Goal: Information Seeking & Learning: Learn about a topic

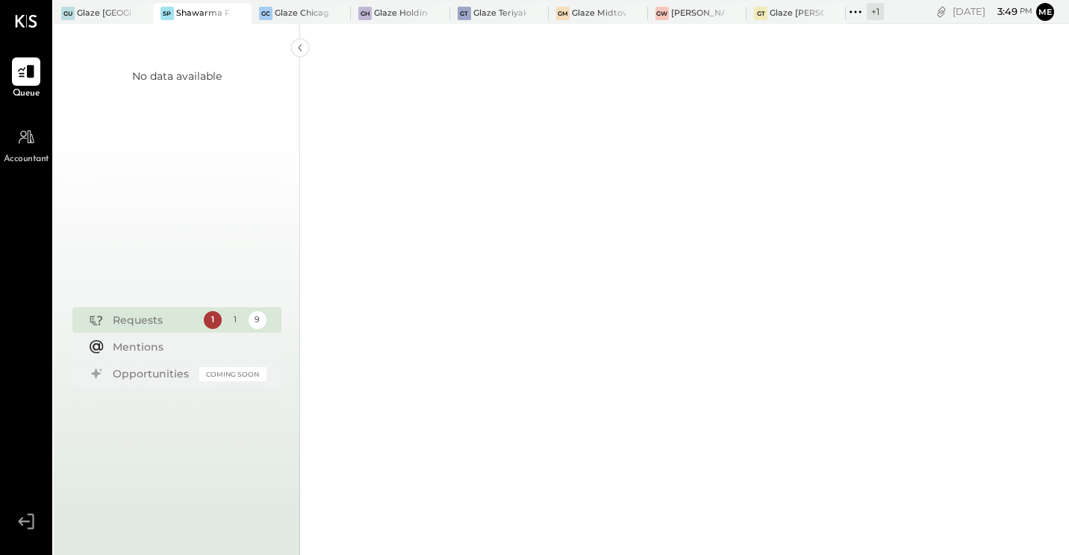
click at [197, 16] on div "Shawarma Point- Fareground" at bounding box center [203, 13] width 54 height 12
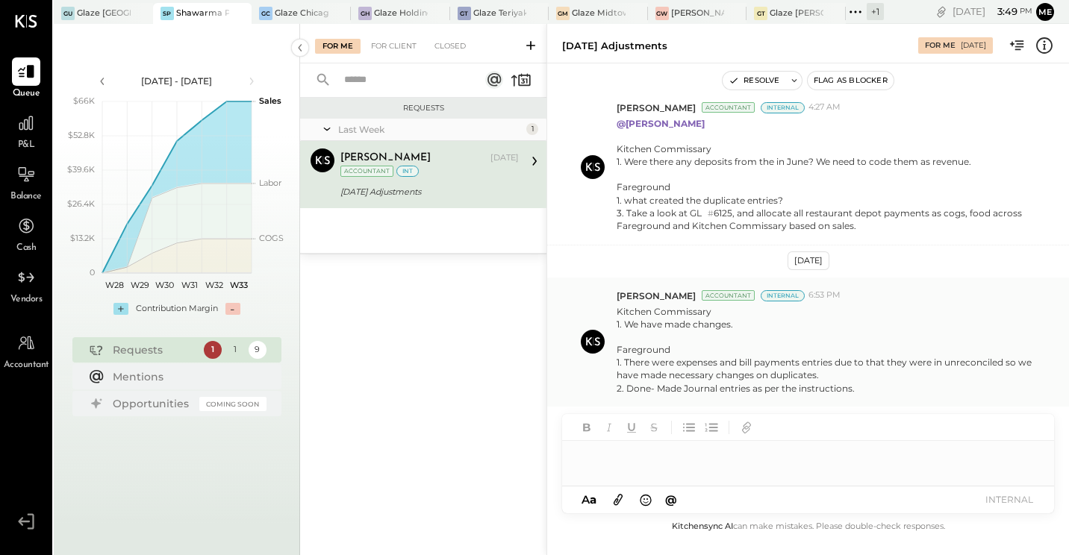
scroll to position [555, 0]
click at [21, 131] on icon at bounding box center [25, 122] width 19 height 19
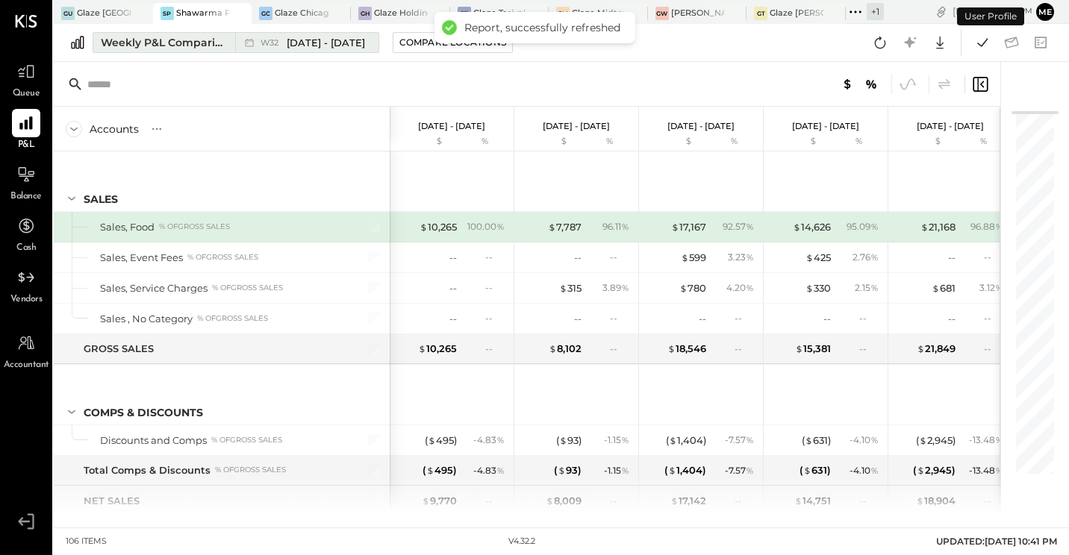
click at [217, 46] on div "Weekly P&L Comparison" at bounding box center [163, 42] width 125 height 15
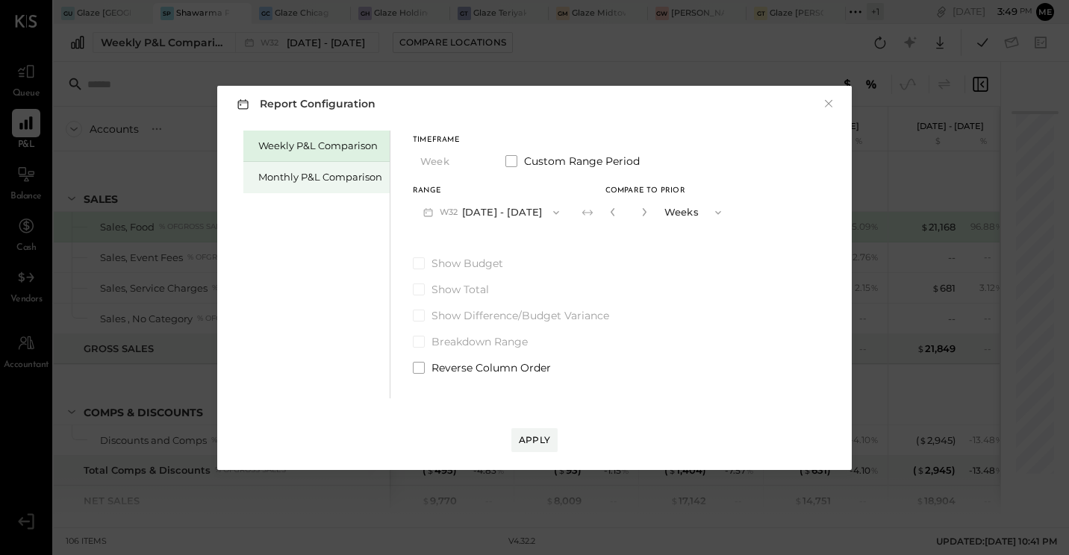
click at [290, 180] on div "Monthly P&L Comparison" at bounding box center [320, 177] width 124 height 14
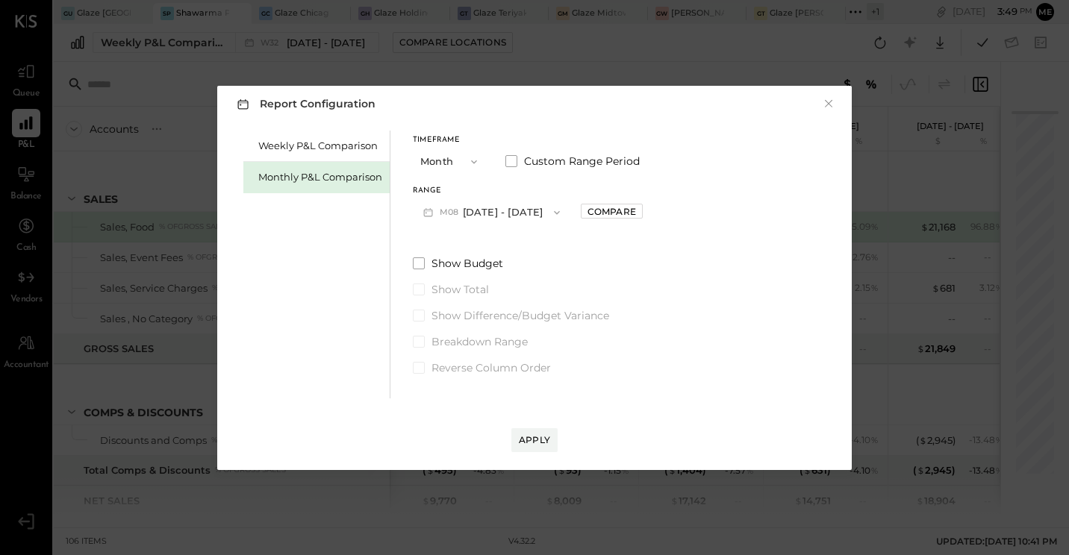
click at [487, 208] on button "M08 [DATE] - [DATE]" at bounding box center [491, 213] width 157 height 28
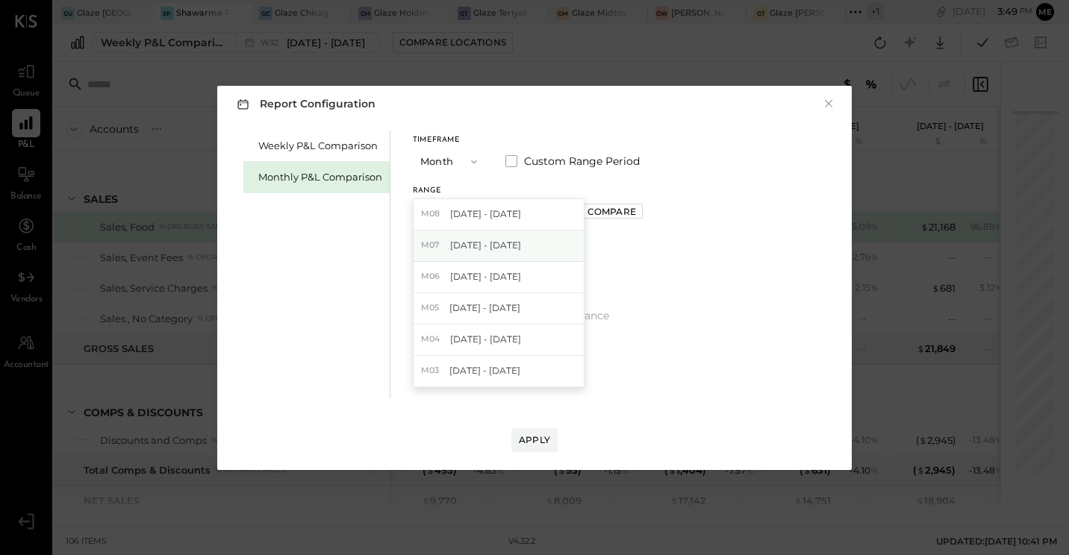
click at [495, 248] on span "[DATE] - [DATE]" at bounding box center [485, 245] width 71 height 13
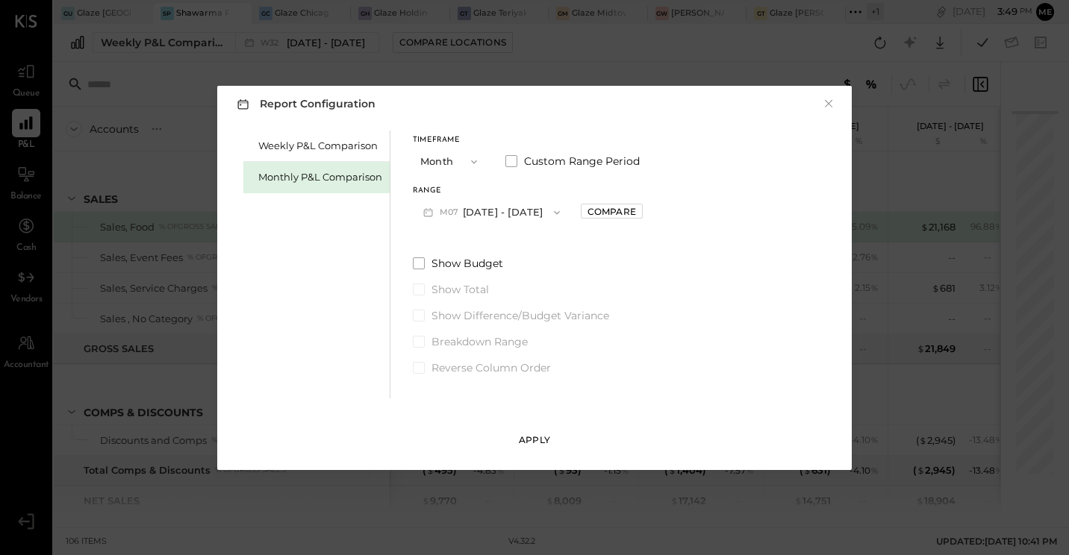
click at [525, 436] on div "Apply" at bounding box center [534, 440] width 31 height 13
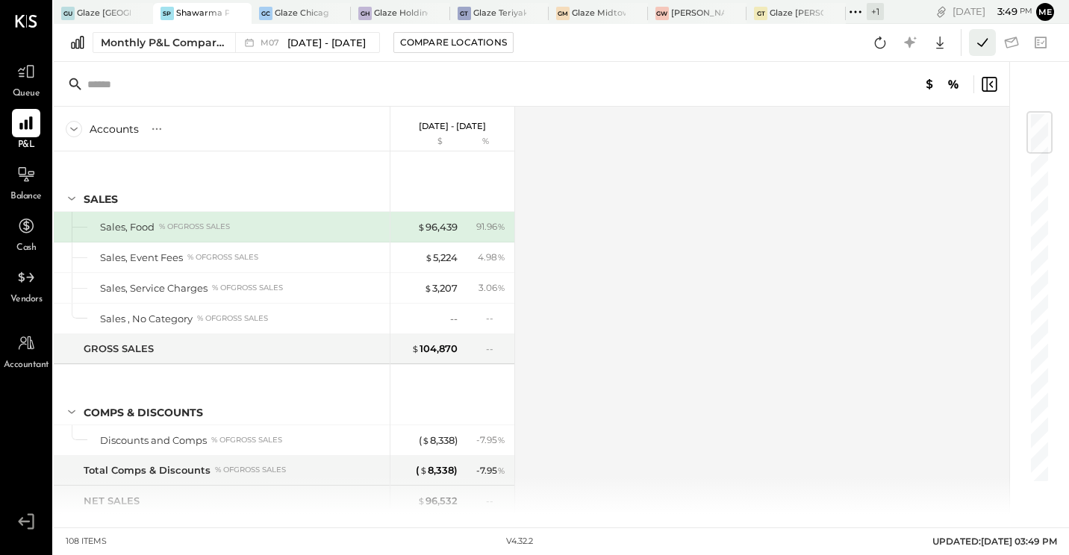
click at [975, 46] on icon at bounding box center [981, 42] width 19 height 19
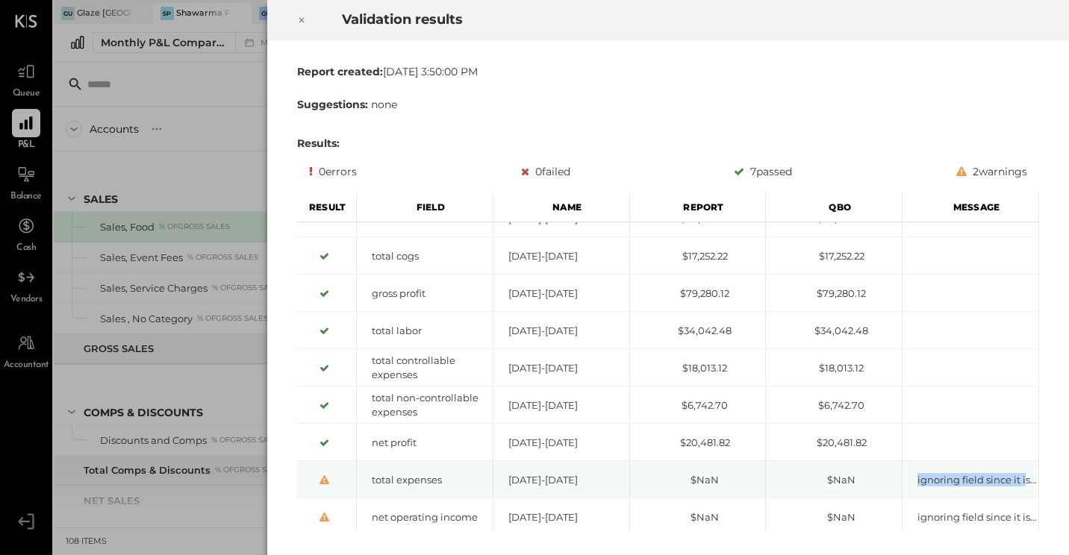
drag, startPoint x: 916, startPoint y: 485, endPoint x: 1025, endPoint y: 493, distance: 110.0
click at [1025, 493] on div "ignoring field since it is missing or hidden from report" at bounding box center [970, 479] width 137 height 37
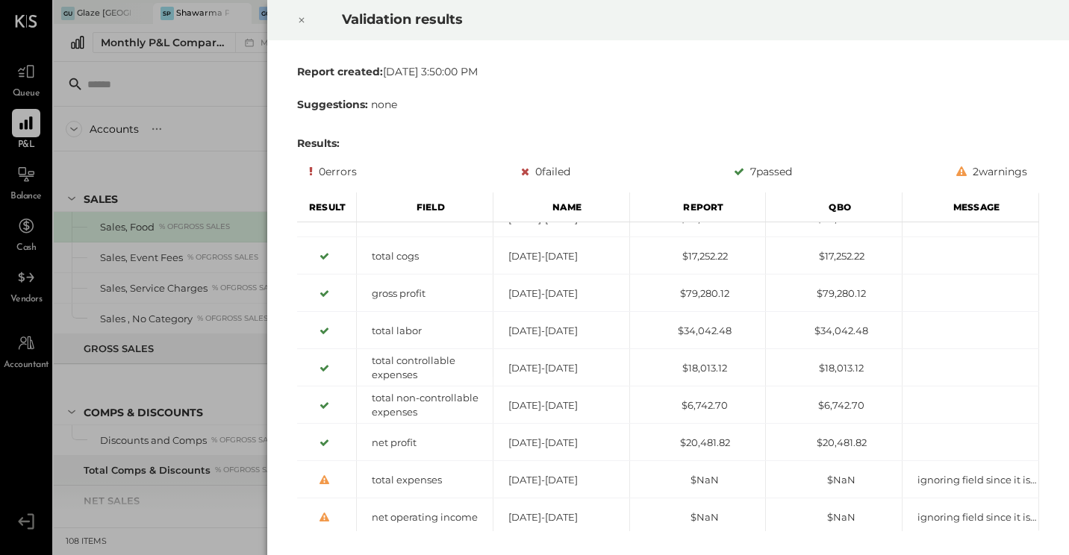
click at [301, 17] on icon at bounding box center [301, 20] width 9 height 18
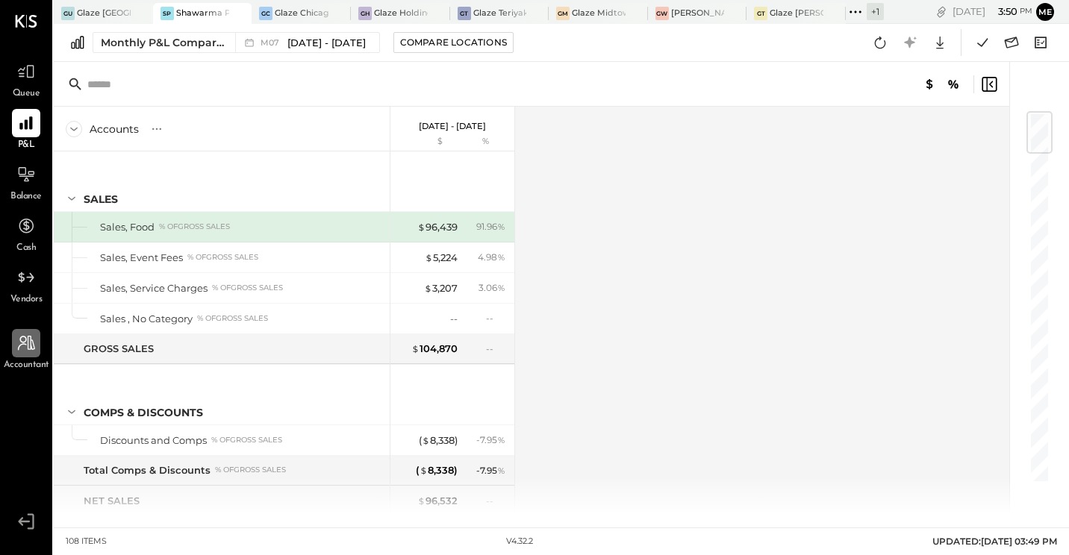
click at [31, 341] on icon at bounding box center [26, 343] width 17 height 15
select select "******"
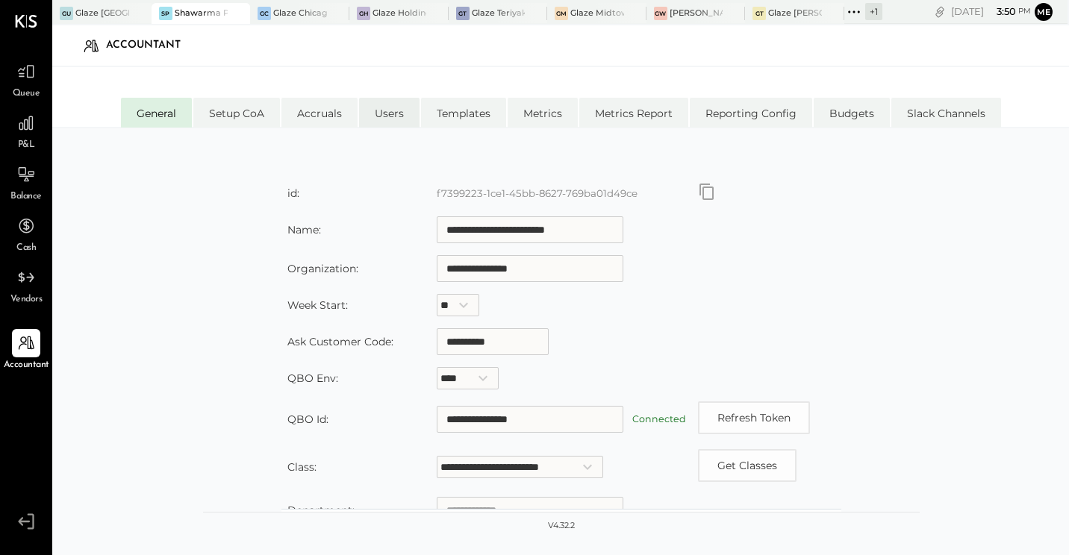
click at [389, 111] on li "Users" at bounding box center [389, 113] width 60 height 30
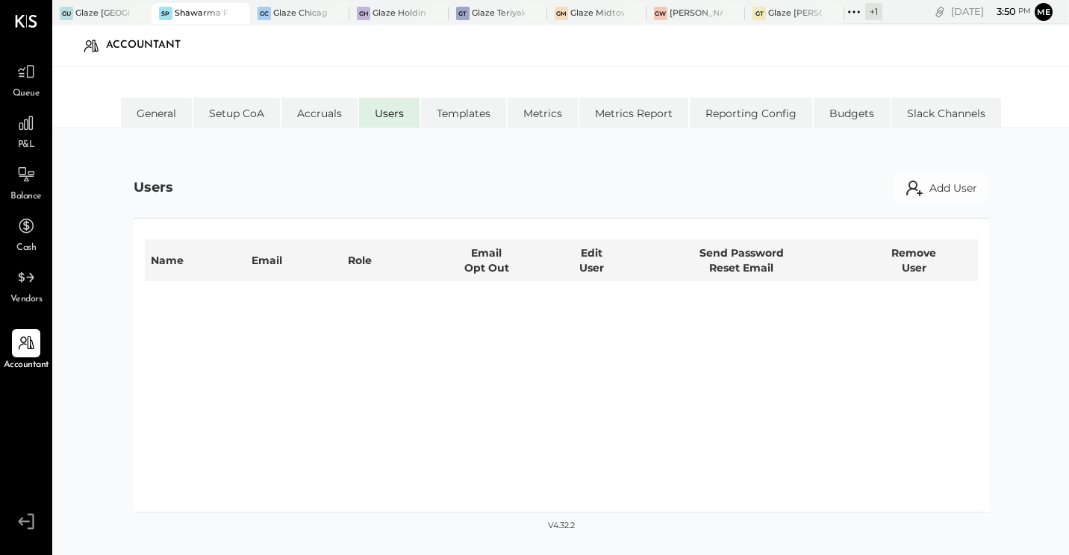
select select "**********"
select select "*****"
select select "**********"
select select "*****"
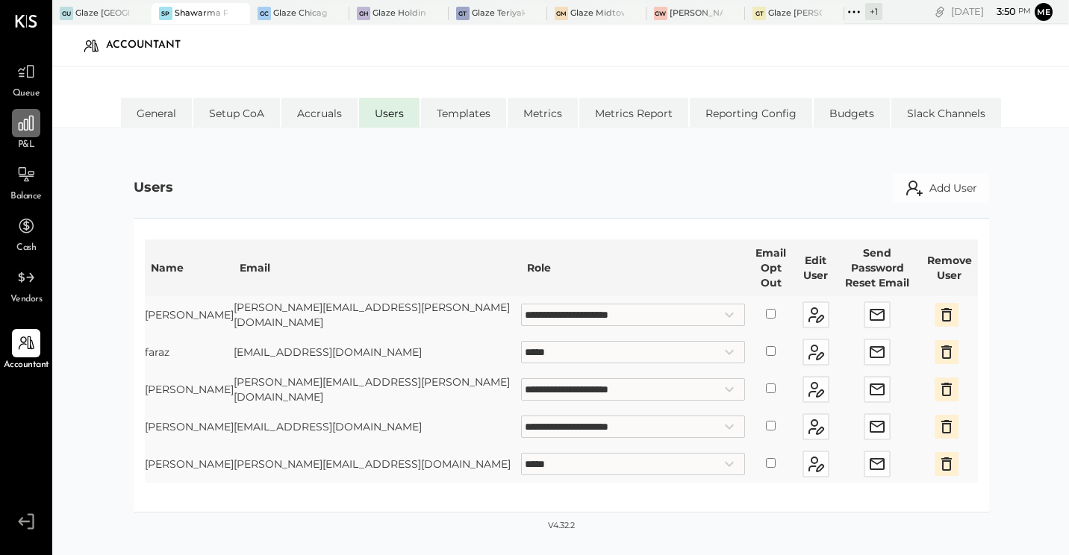
click at [25, 128] on icon at bounding box center [25, 122] width 19 height 19
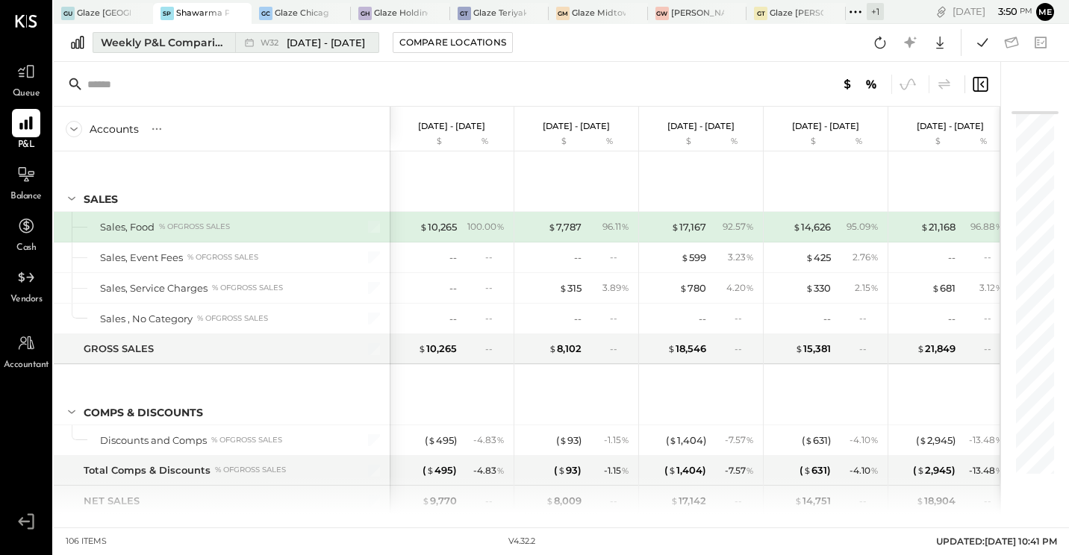
click at [210, 41] on div "Weekly P&L Comparison" at bounding box center [163, 42] width 125 height 15
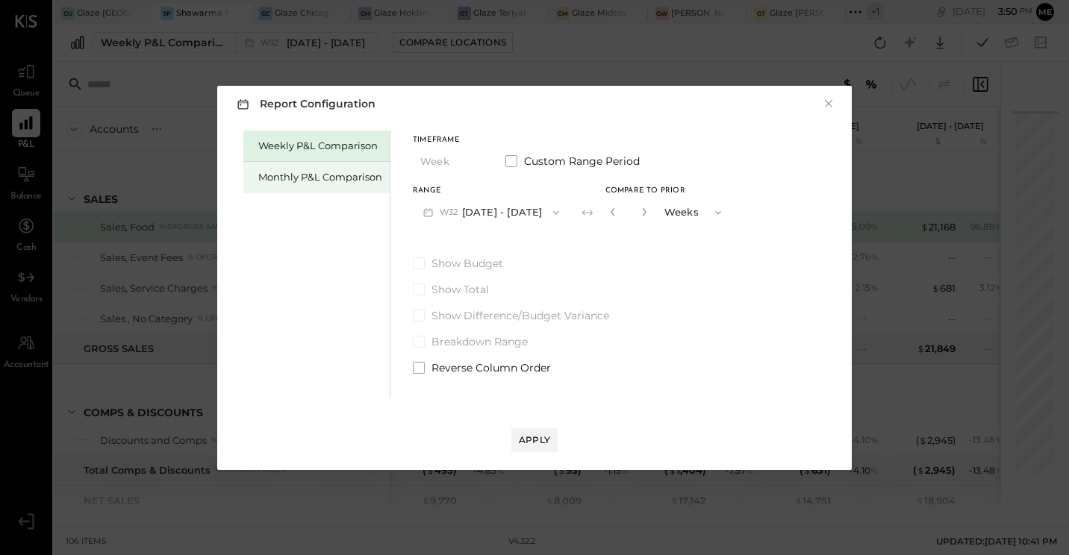
click at [277, 175] on div "Monthly P&L Comparison" at bounding box center [320, 177] width 124 height 14
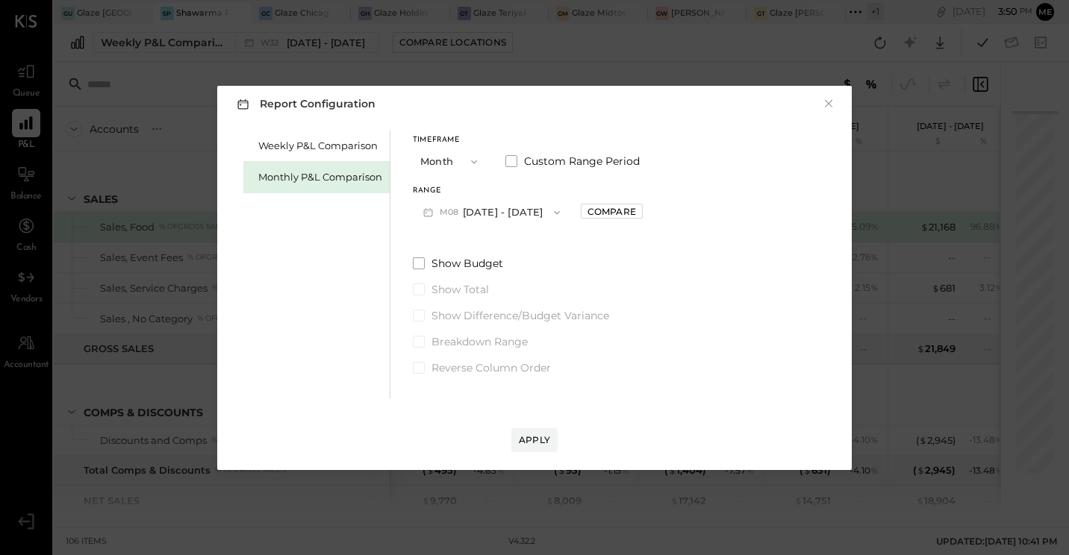
click at [530, 210] on button "M08 [DATE] - [DATE]" at bounding box center [491, 213] width 157 height 28
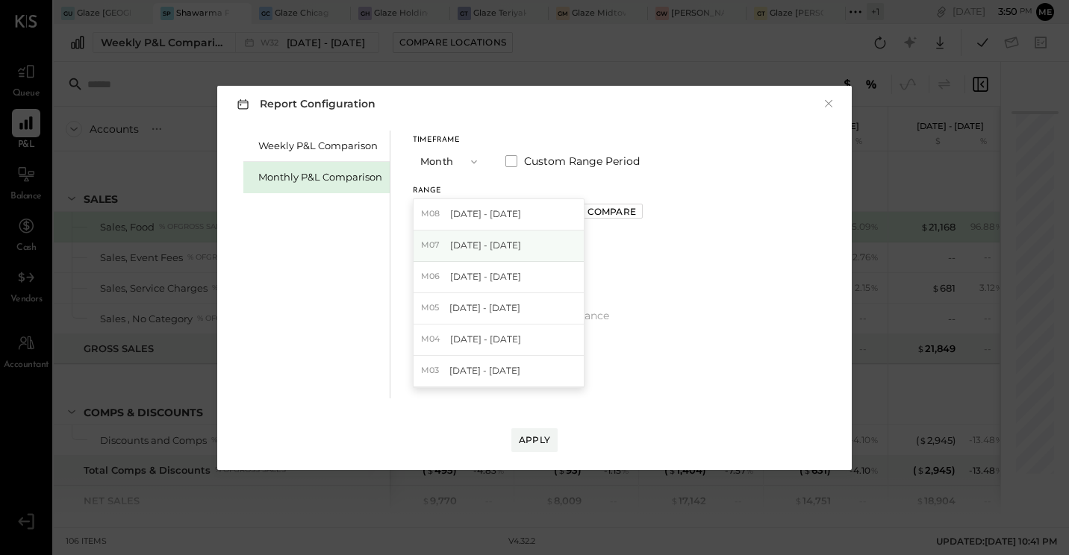
click at [505, 249] on span "[DATE] - [DATE]" at bounding box center [485, 245] width 71 height 13
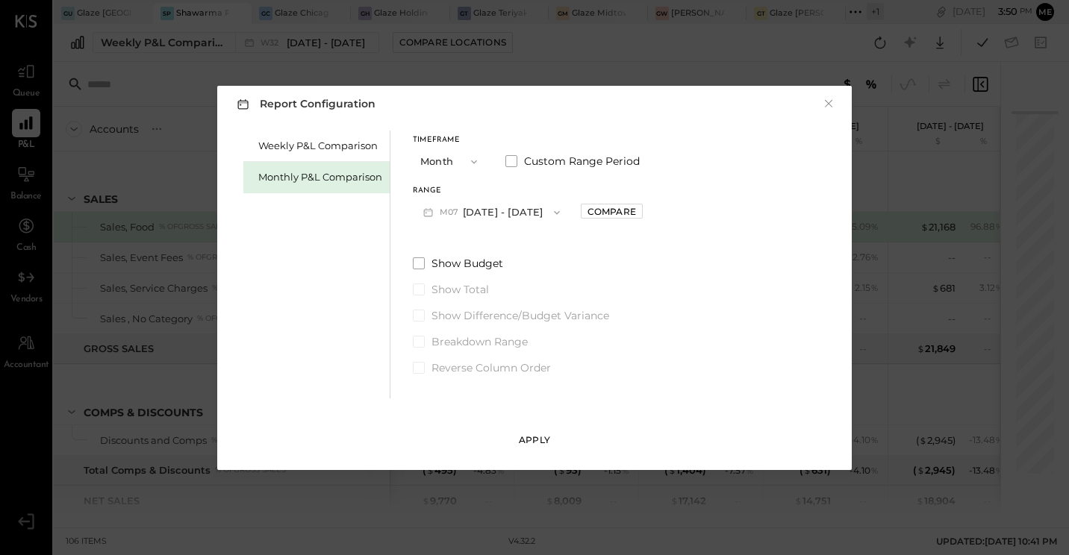
click at [545, 434] on div "Apply" at bounding box center [534, 440] width 31 height 13
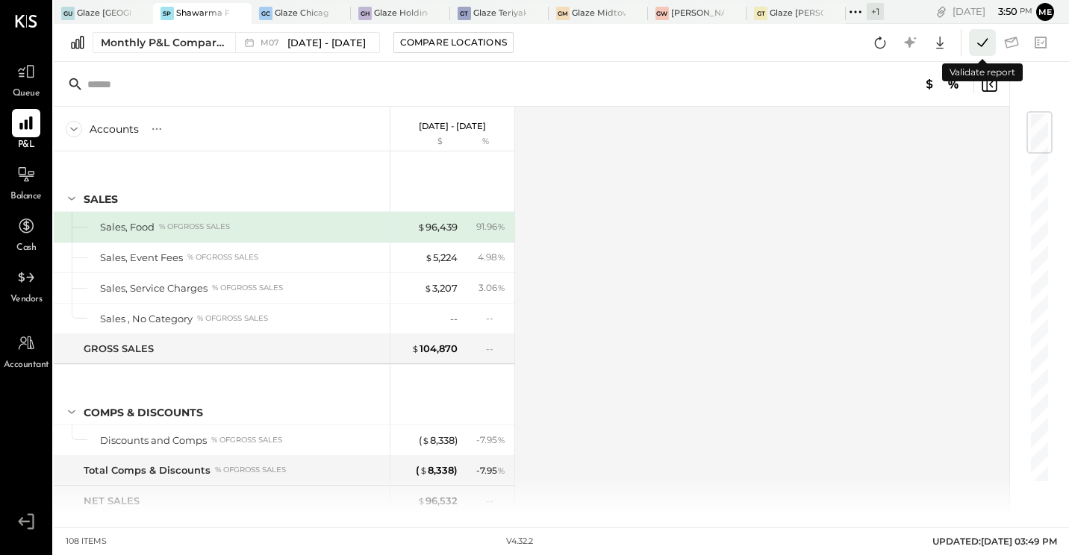
click at [981, 43] on icon at bounding box center [981, 42] width 19 height 19
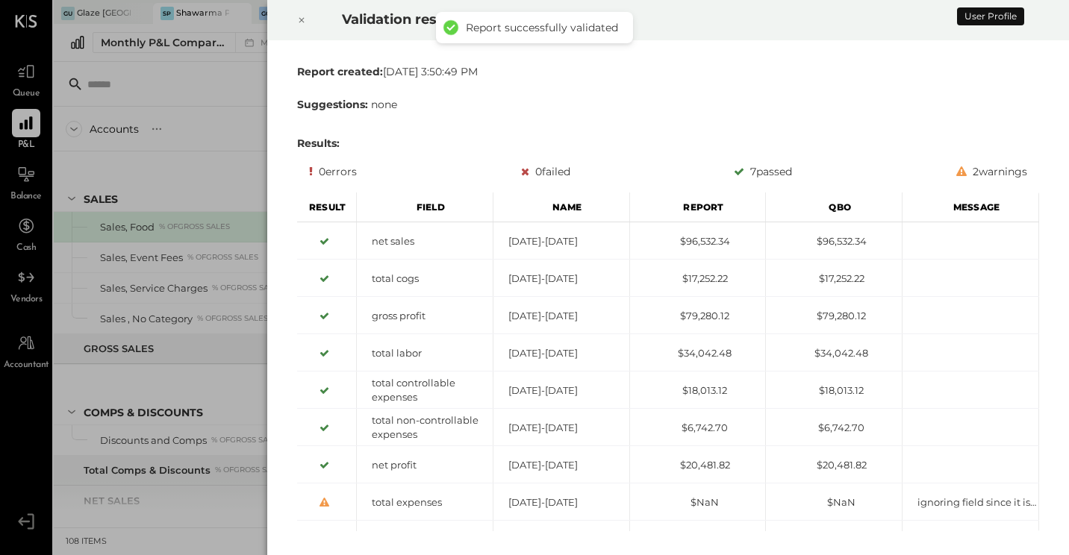
click at [298, 16] on icon at bounding box center [301, 20] width 9 height 18
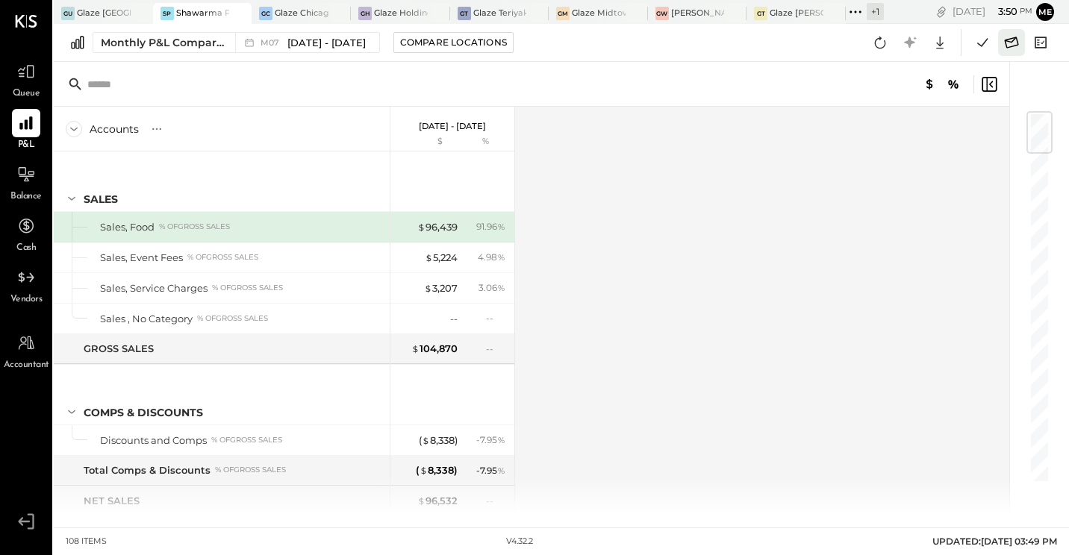
click at [1014, 39] on icon at bounding box center [1012, 42] width 14 height 11
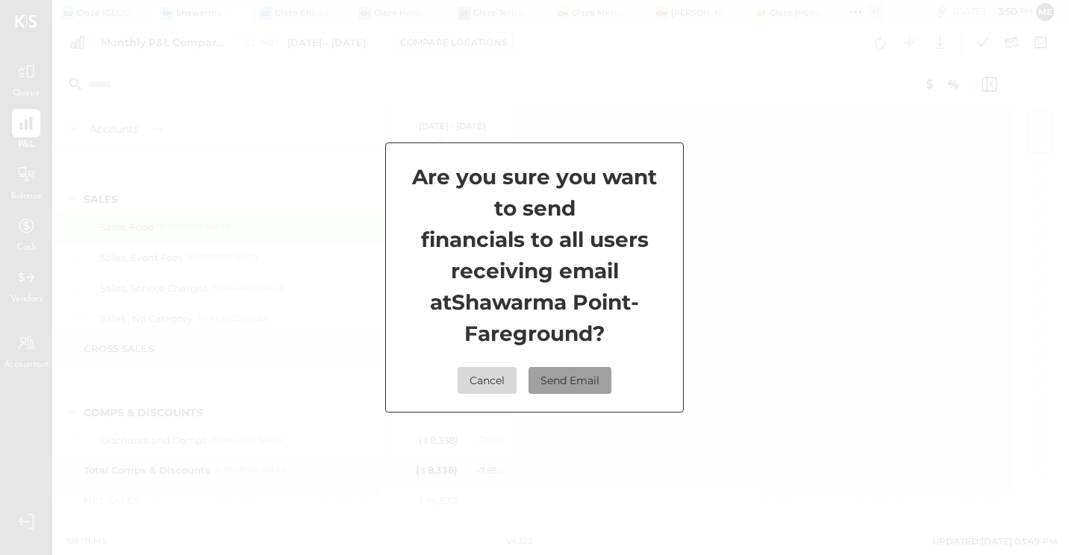
click at [576, 386] on button "Send Email" at bounding box center [569, 380] width 83 height 27
